Goal: Transaction & Acquisition: Purchase product/service

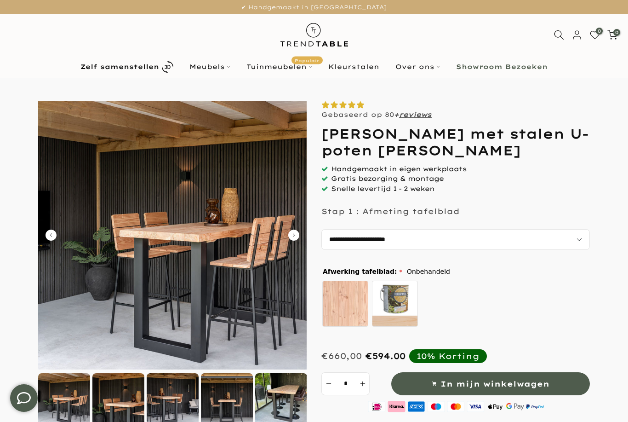
click at [583, 242] on select "**********" at bounding box center [455, 239] width 268 height 21
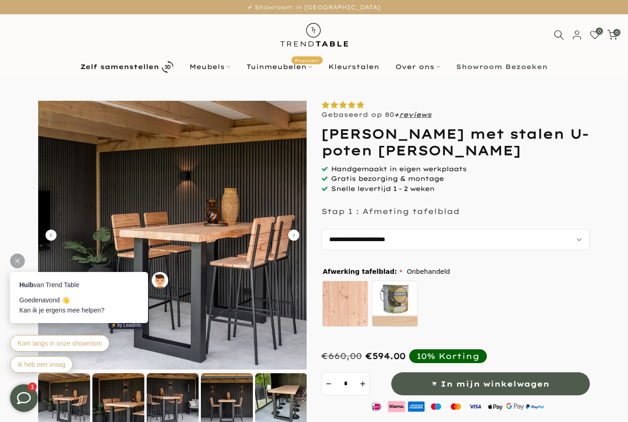
select select "**********"
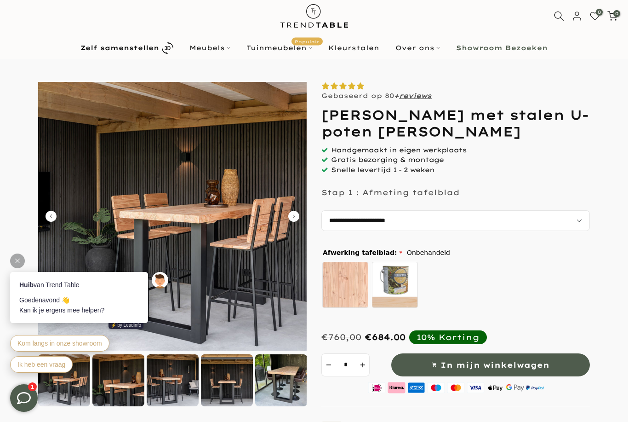
scroll to position [19, 0]
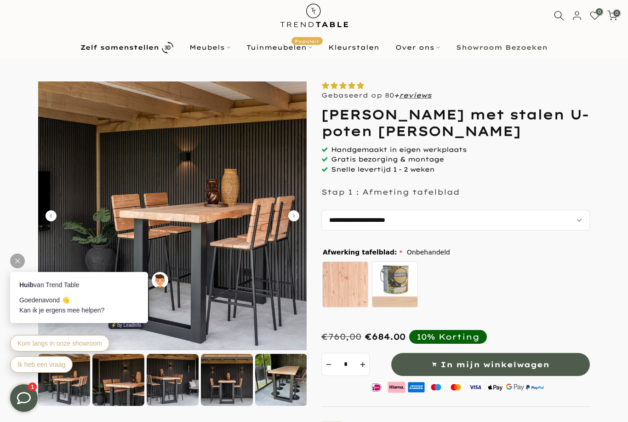
click at [286, 381] on div at bounding box center [281, 380] width 52 height 52
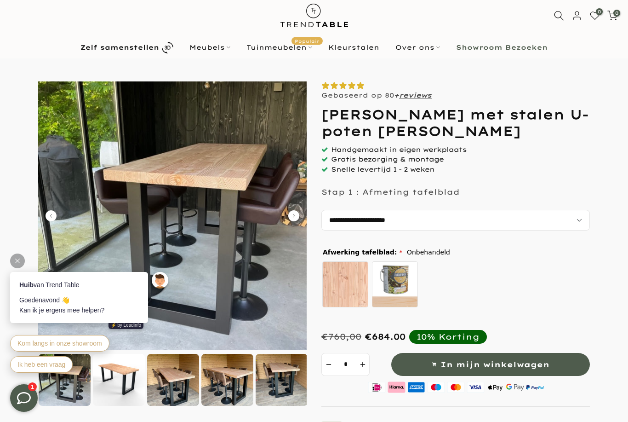
click at [236, 381] on div at bounding box center [227, 380] width 52 height 52
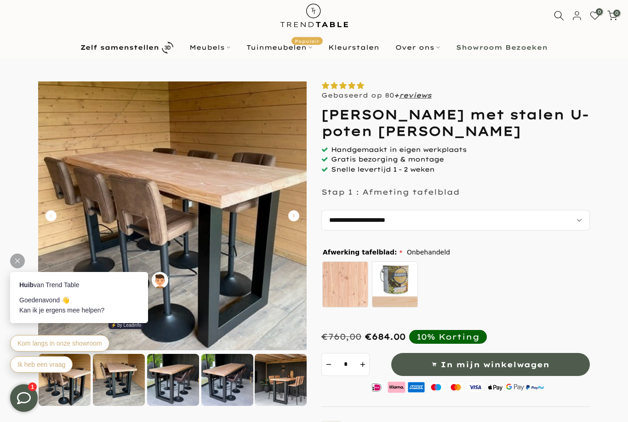
click at [295, 224] on img at bounding box center [172, 215] width 268 height 268
click at [294, 215] on icon "Carousel Next Arrow" at bounding box center [293, 215] width 11 height 11
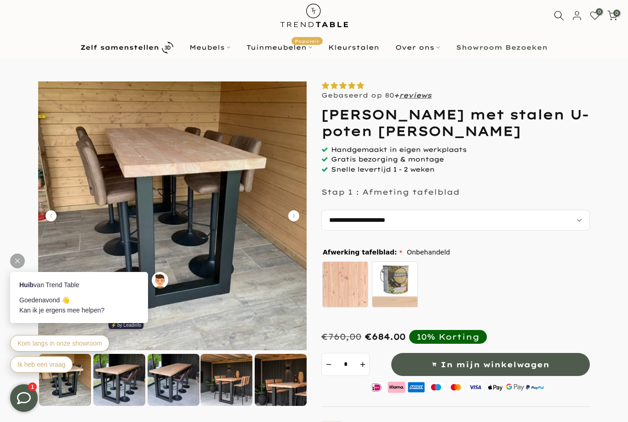
click at [291, 213] on icon "Carousel Next Arrow" at bounding box center [293, 215] width 11 height 11
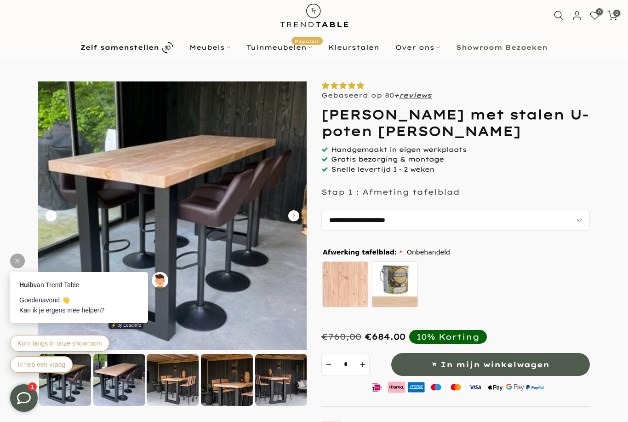
click at [297, 215] on icon "Carousel Next Arrow" at bounding box center [293, 215] width 11 height 11
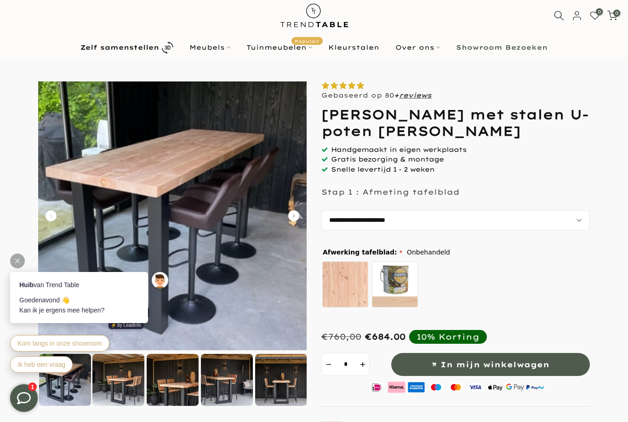
click at [297, 209] on img at bounding box center [172, 215] width 268 height 268
click at [300, 215] on img at bounding box center [172, 215] width 268 height 268
click at [290, 209] on img at bounding box center [172, 215] width 268 height 268
click at [219, 388] on div at bounding box center [227, 380] width 52 height 52
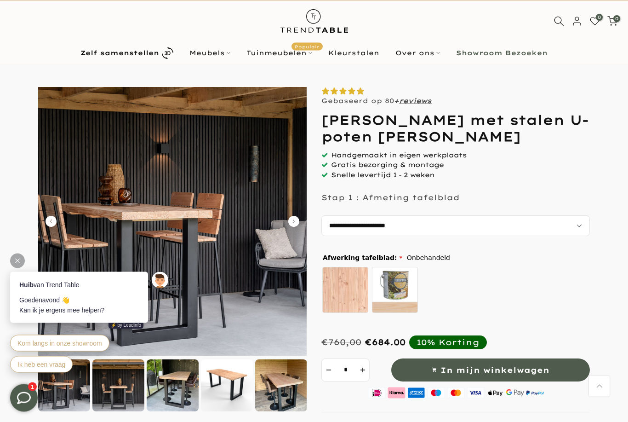
scroll to position [0, 0]
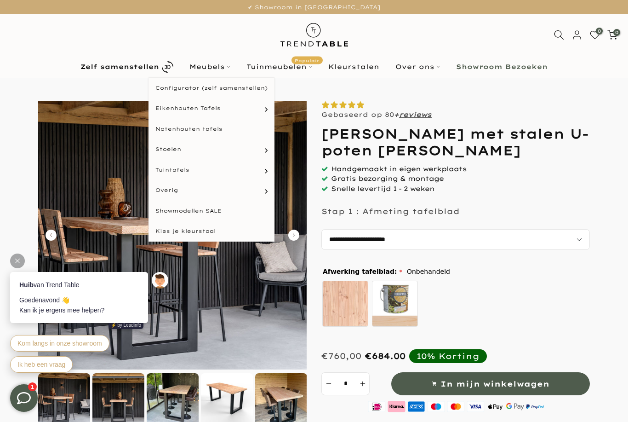
click at [217, 72] on link "Meubels" at bounding box center [210, 66] width 57 height 11
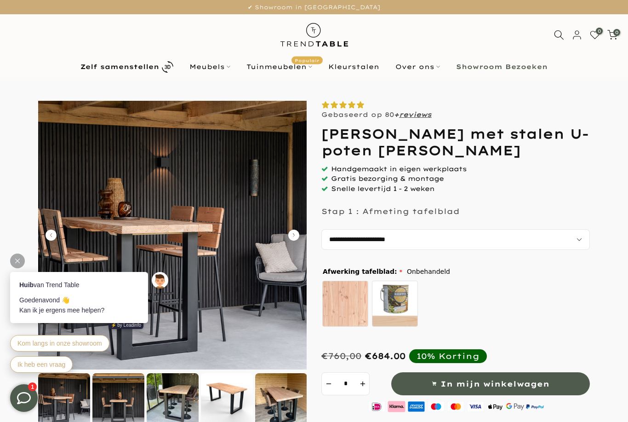
click at [207, 64] on link "Meubels" at bounding box center [210, 66] width 57 height 11
